Goal: Task Accomplishment & Management: Manage account settings

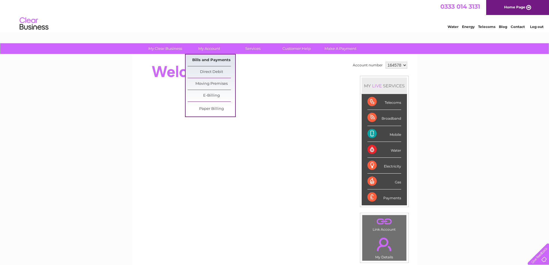
click at [217, 55] on link "Bills and Payments" at bounding box center [212, 60] width 48 height 12
click at [224, 58] on link "Bills and Payments" at bounding box center [212, 60] width 48 height 12
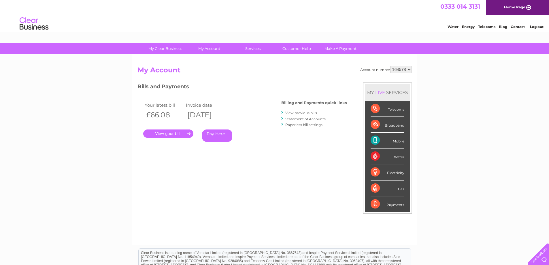
click at [188, 132] on link "." at bounding box center [168, 133] width 50 height 8
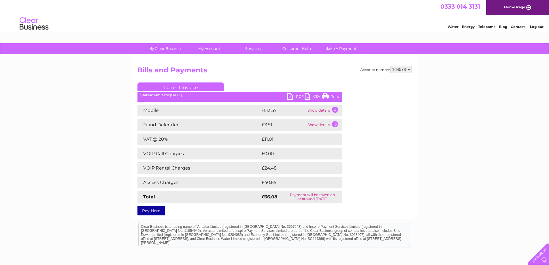
click at [287, 95] on link "PDF" at bounding box center [295, 97] width 17 height 8
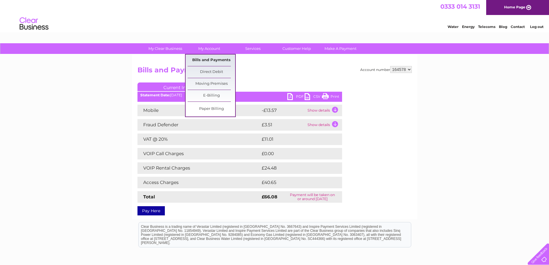
click at [208, 58] on link "Bills and Payments" at bounding box center [212, 60] width 48 height 12
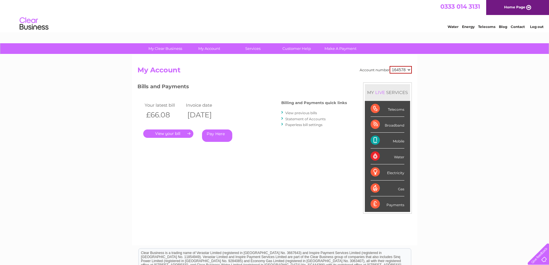
click at [296, 113] on link "View previous bills" at bounding box center [301, 113] width 32 height 4
